Goal: Navigation & Orientation: Find specific page/section

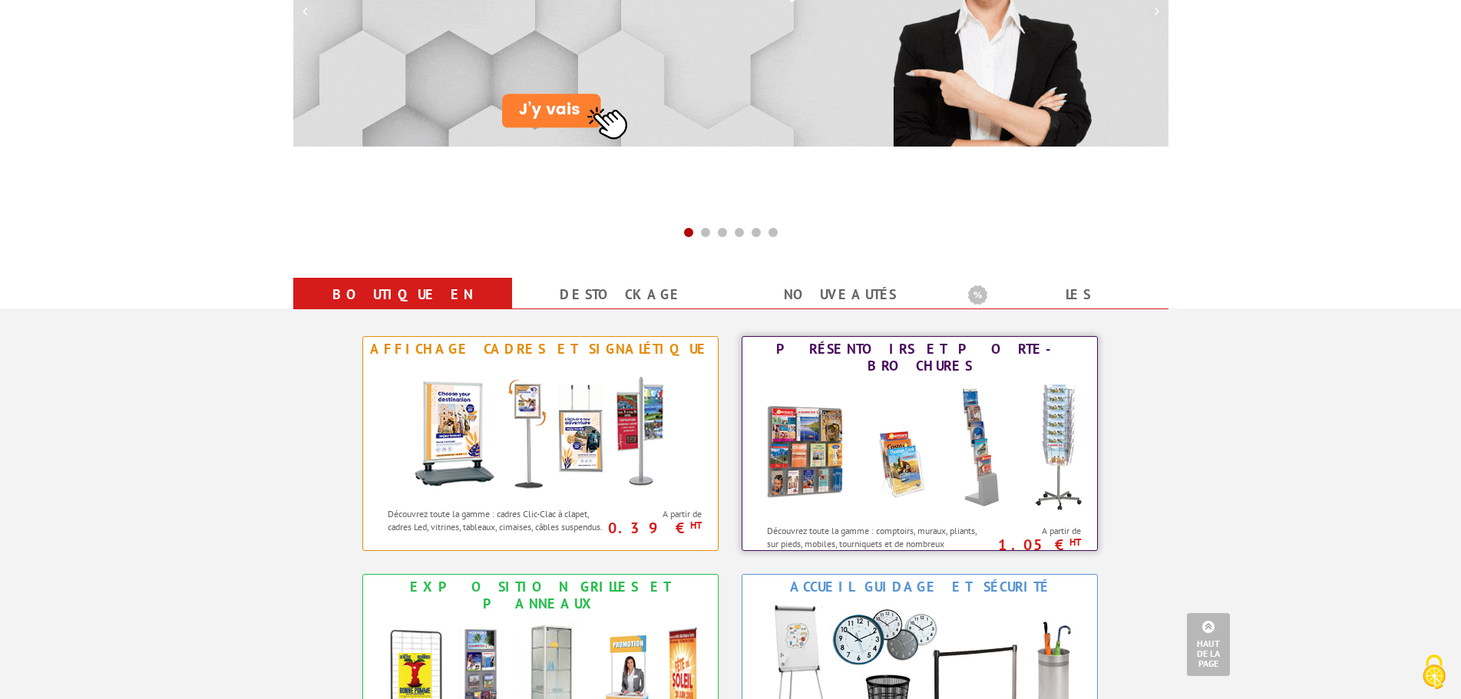
click at [996, 450] on img at bounding box center [920, 448] width 338 height 138
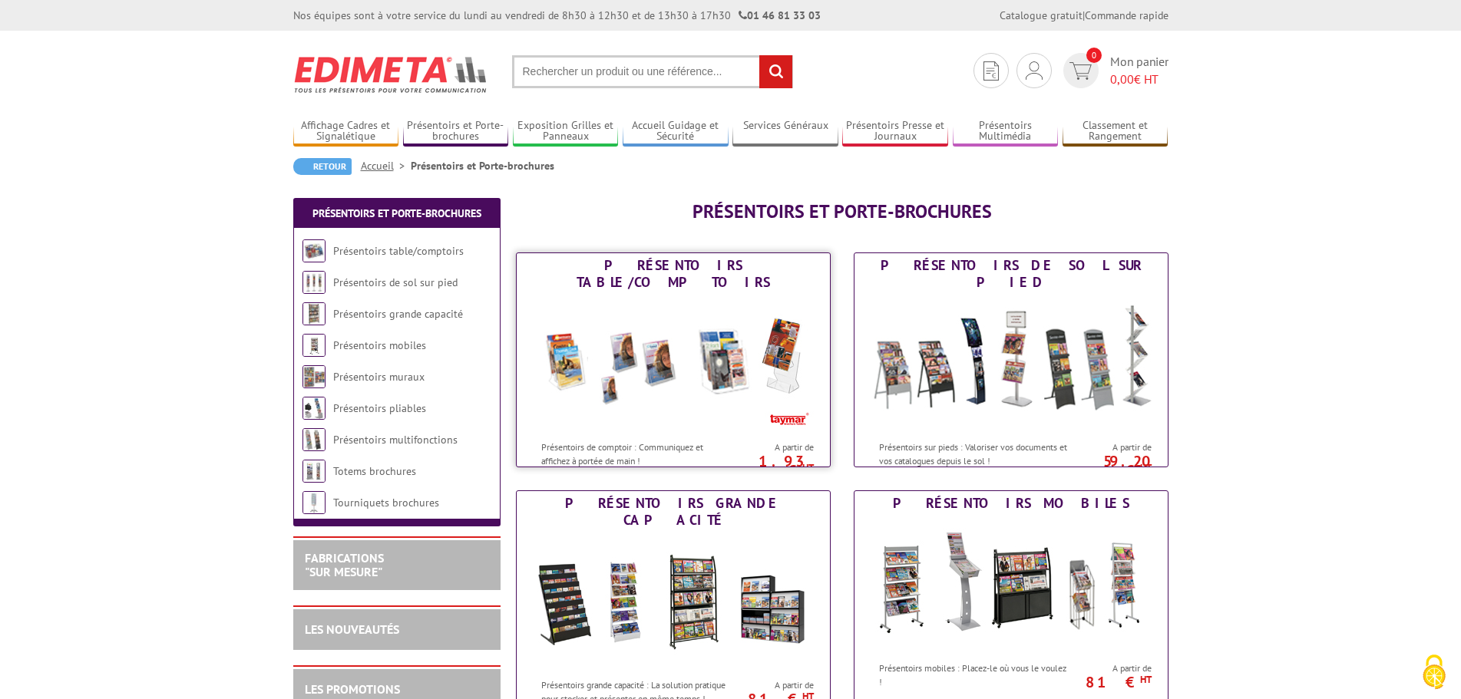
click at [709, 392] on img at bounding box center [673, 364] width 284 height 138
